Goal: Task Accomplishment & Management: Use online tool/utility

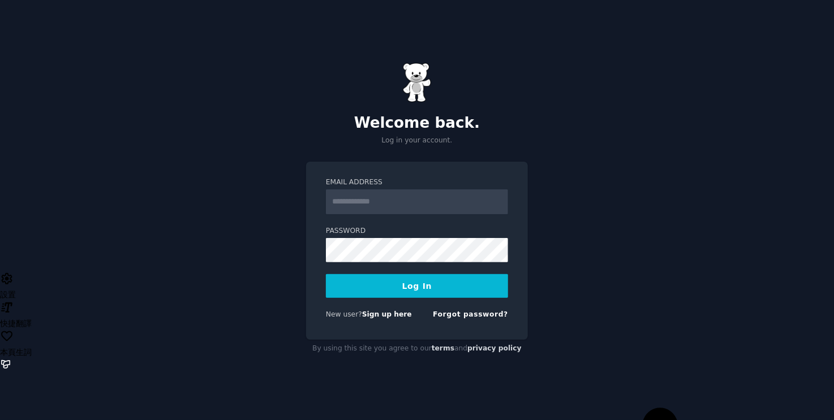
click at [419, 205] on input "Email Address" at bounding box center [417, 202] width 182 height 25
type input "**********"
click at [385, 289] on button "Log In" at bounding box center [417, 286] width 182 height 24
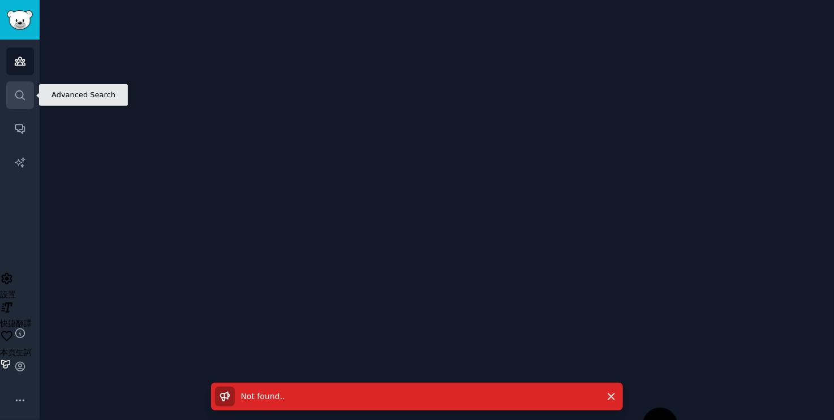
click at [12, 98] on link "Search" at bounding box center [20, 95] width 28 height 28
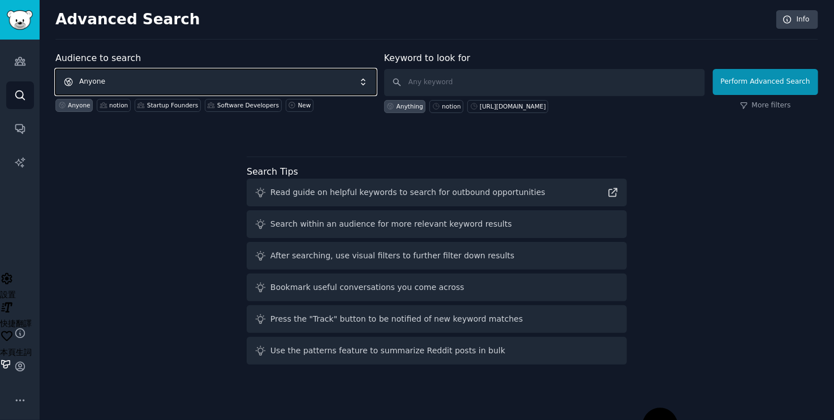
click at [190, 81] on span "Anyone" at bounding box center [215, 82] width 321 height 26
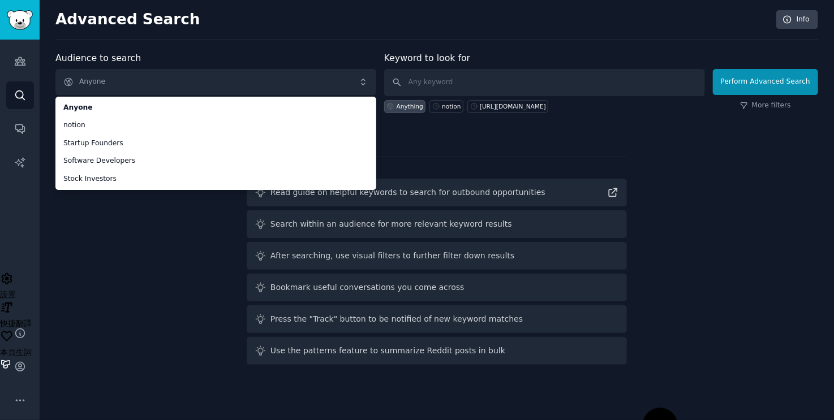
click at [109, 254] on div "Audience to search Anyone Anyone notion Startup Founders Software Developers St…" at bounding box center [436, 210] width 763 height 318
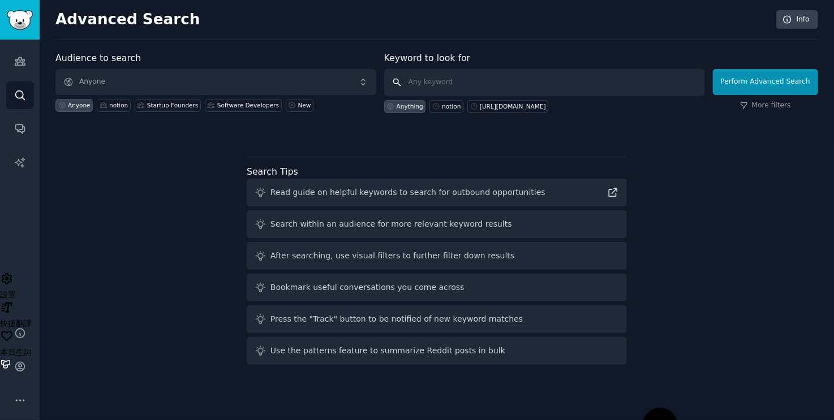
click at [479, 72] on input "text" at bounding box center [544, 82] width 321 height 27
click at [18, 63] on icon "Sidebar" at bounding box center [20, 62] width 10 height 8
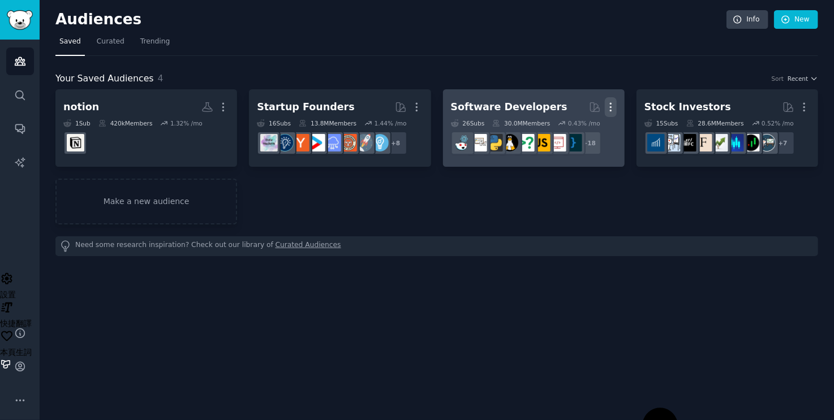
click at [613, 106] on icon "button" at bounding box center [611, 107] width 12 height 12
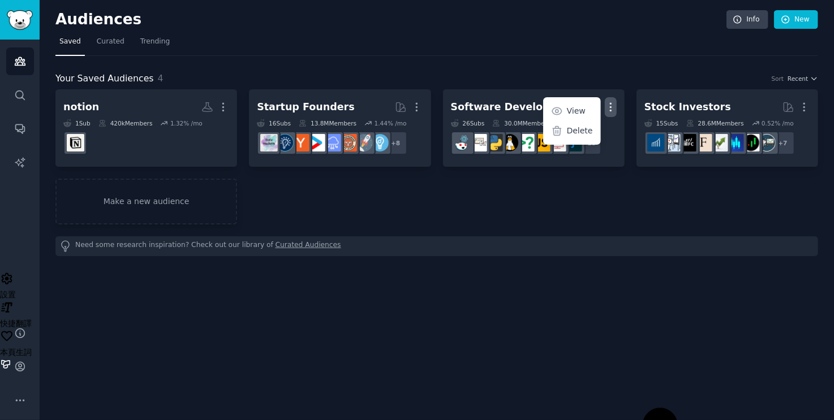
drag, startPoint x: 572, startPoint y: 137, endPoint x: 482, endPoint y: 32, distance: 138.4
click at [572, 136] on div "Delete" at bounding box center [572, 131] width 54 height 24
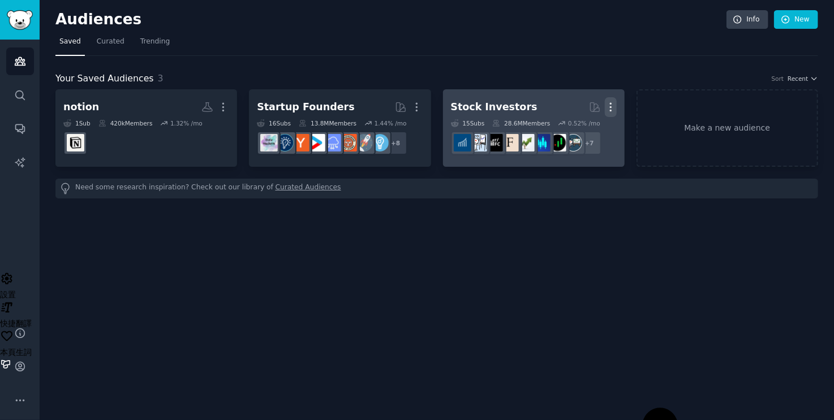
click at [607, 106] on icon "button" at bounding box center [611, 107] width 12 height 12
click at [570, 127] on p "Delete" at bounding box center [580, 131] width 26 height 12
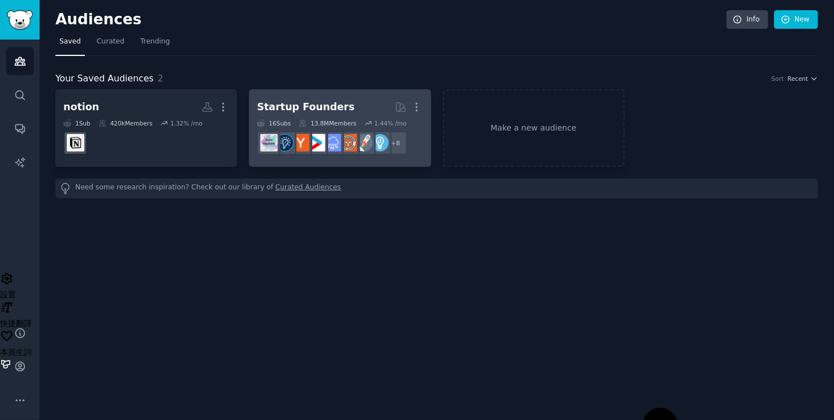
click at [351, 111] on h2 "Startup Founders More" at bounding box center [340, 107] width 166 height 20
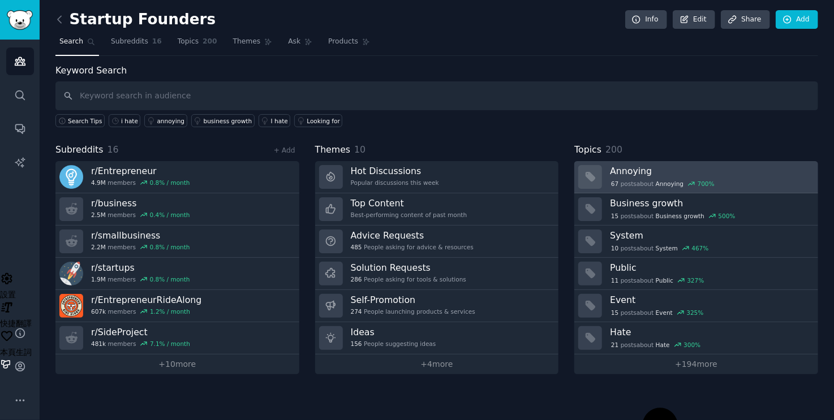
click at [694, 169] on h3 "Annoying" at bounding box center [710, 171] width 200 height 12
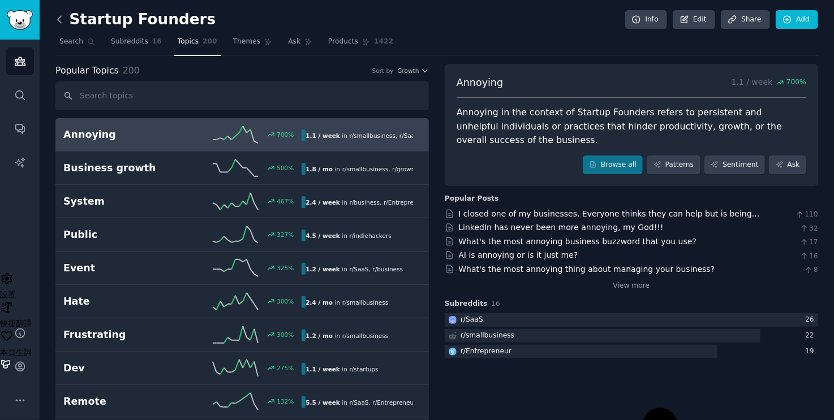
click at [59, 17] on icon at bounding box center [59, 19] width 3 height 7
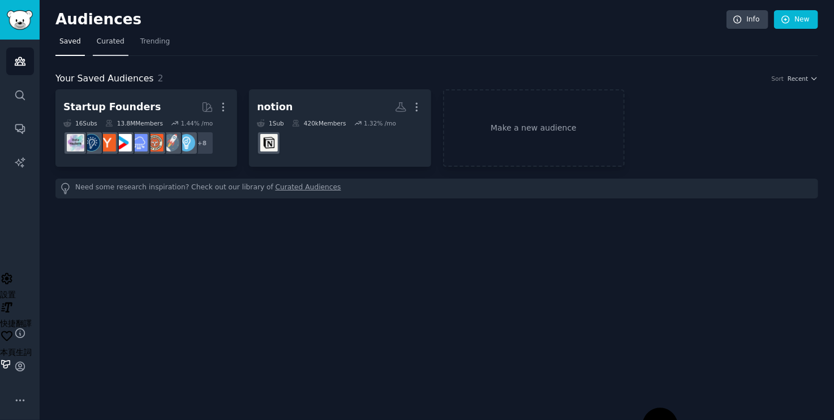
click at [105, 42] on span "Curated" at bounding box center [111, 42] width 28 height 10
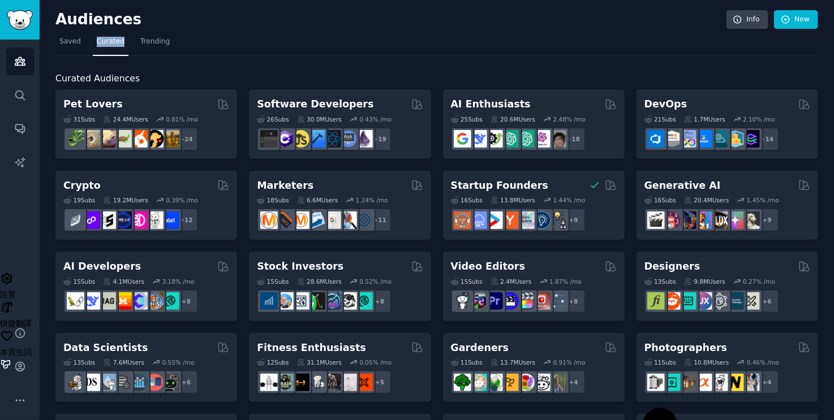
drag, startPoint x: 127, startPoint y: 40, endPoint x: 95, endPoint y: 41, distance: 31.7
click at [95, 41] on nav "Saved Curated Trending" at bounding box center [436, 44] width 763 height 23
click at [109, 48] on icon at bounding box center [108, 53] width 14 height 14
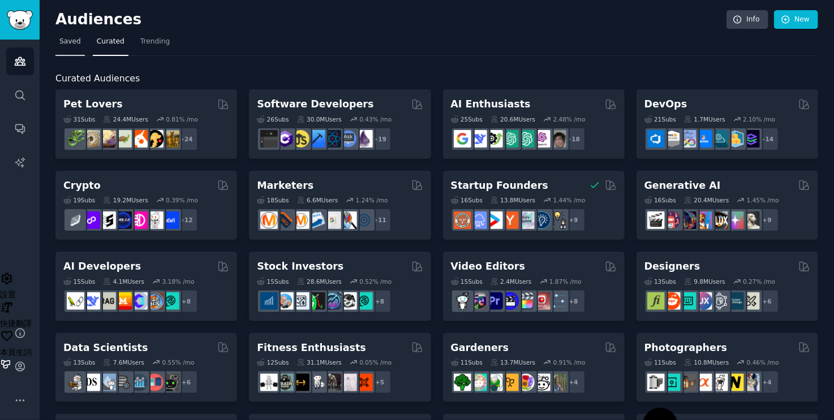
click at [63, 40] on span "Saved" at bounding box center [70, 42] width 22 height 10
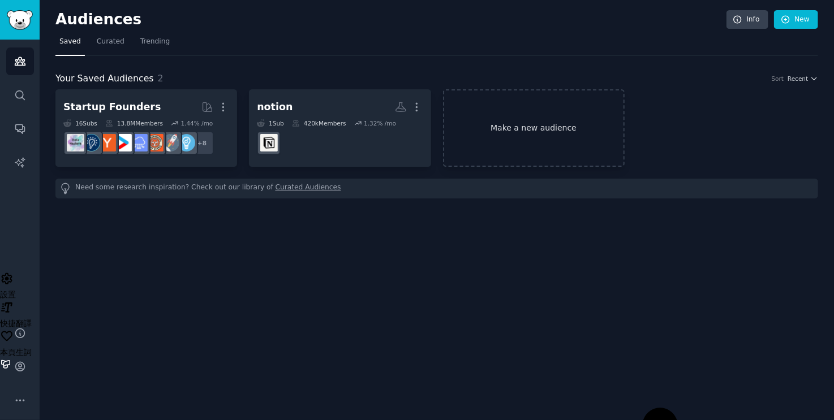
click at [538, 119] on link "Make a new audience" at bounding box center [534, 128] width 182 height 78
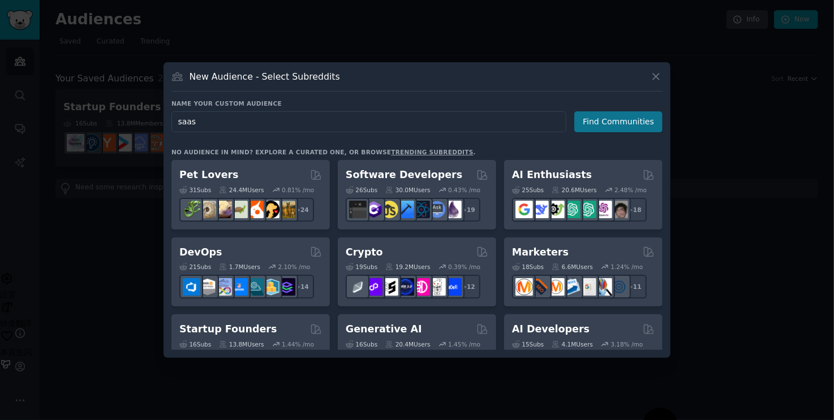
type input "saas"
click at [585, 123] on button "Find Communities" at bounding box center [618, 121] width 88 height 21
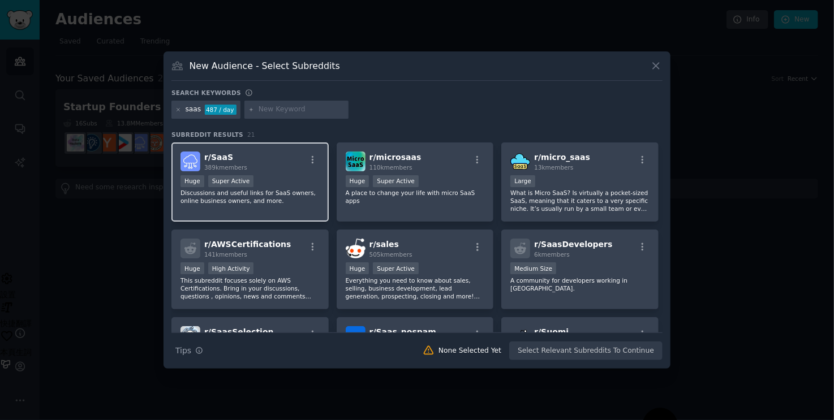
click at [269, 154] on div "r/ SaaS 389k members" at bounding box center [250, 162] width 139 height 20
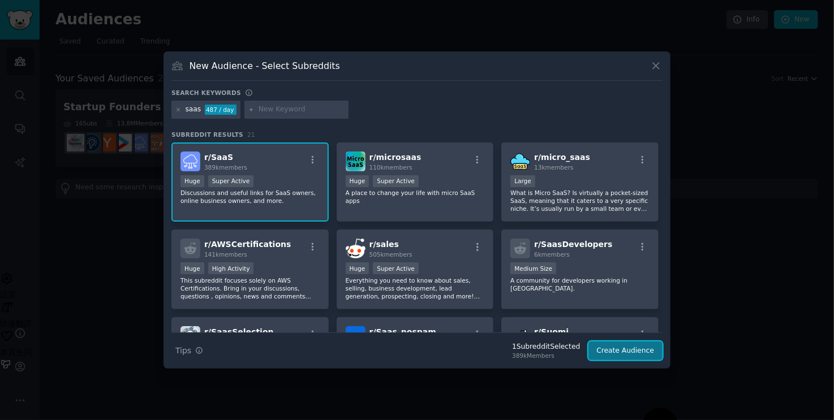
click at [607, 349] on button "Create Audience" at bounding box center [626, 351] width 75 height 19
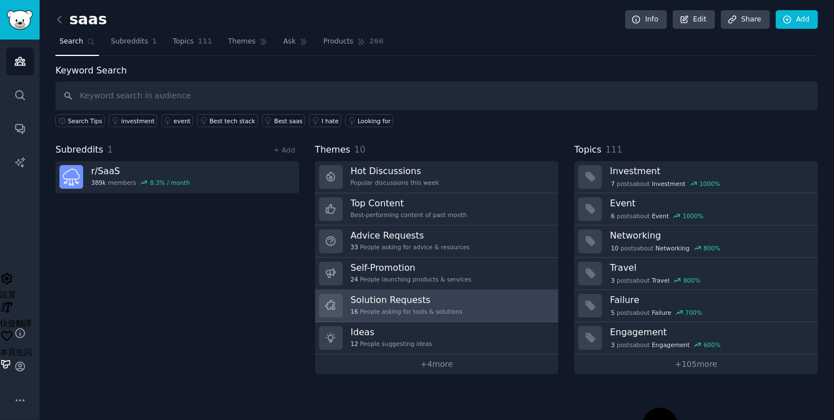
click at [490, 299] on link "Solution Requests 16 People asking for tools & solutions" at bounding box center [437, 306] width 244 height 32
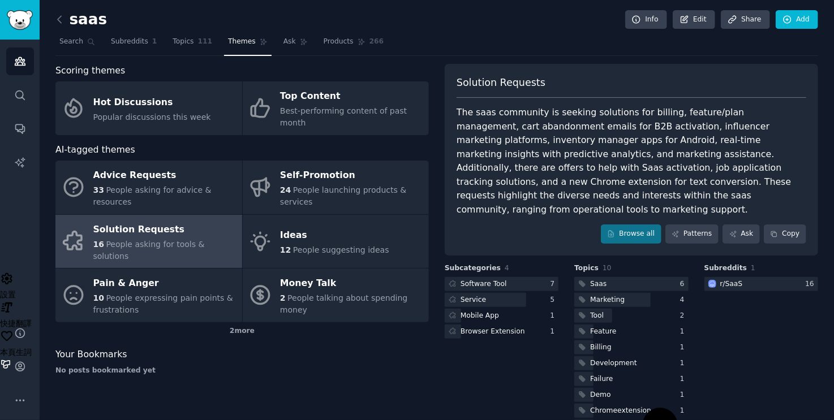
click at [525, 162] on div "The saas community is seeking solutions for billing, feature/plan management, c…" at bounding box center [632, 161] width 350 height 111
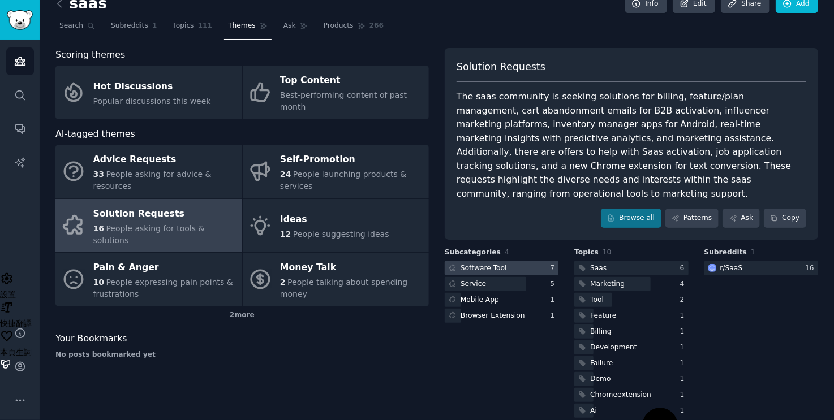
click at [524, 261] on div at bounding box center [502, 268] width 114 height 14
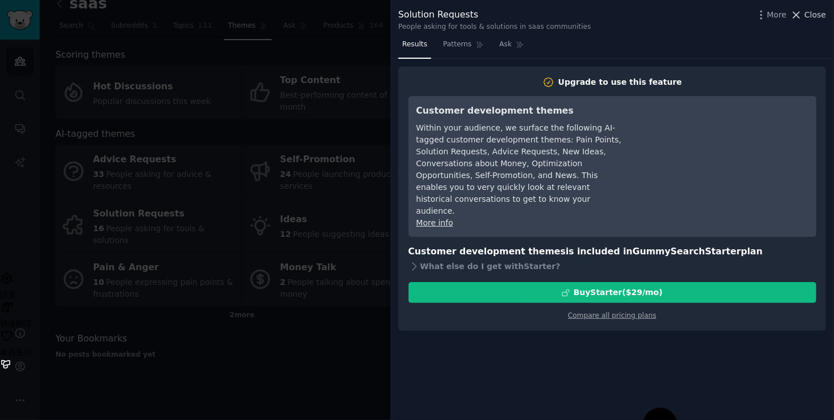
click at [813, 14] on span "Close" at bounding box center [816, 15] width 22 height 12
